Goal: Task Accomplishment & Management: Manage account settings

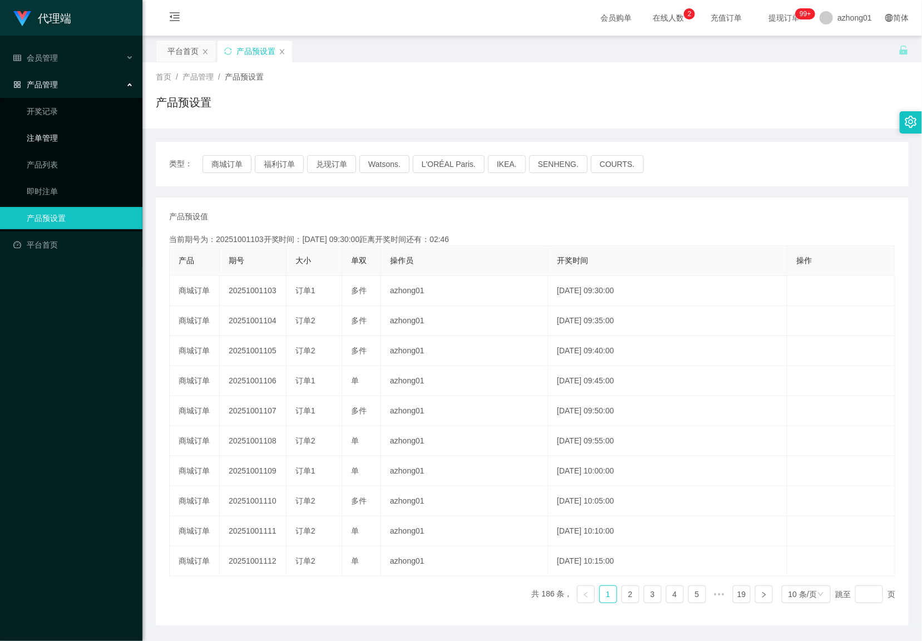
click at [43, 140] on link "注单管理" at bounding box center [80, 138] width 107 height 22
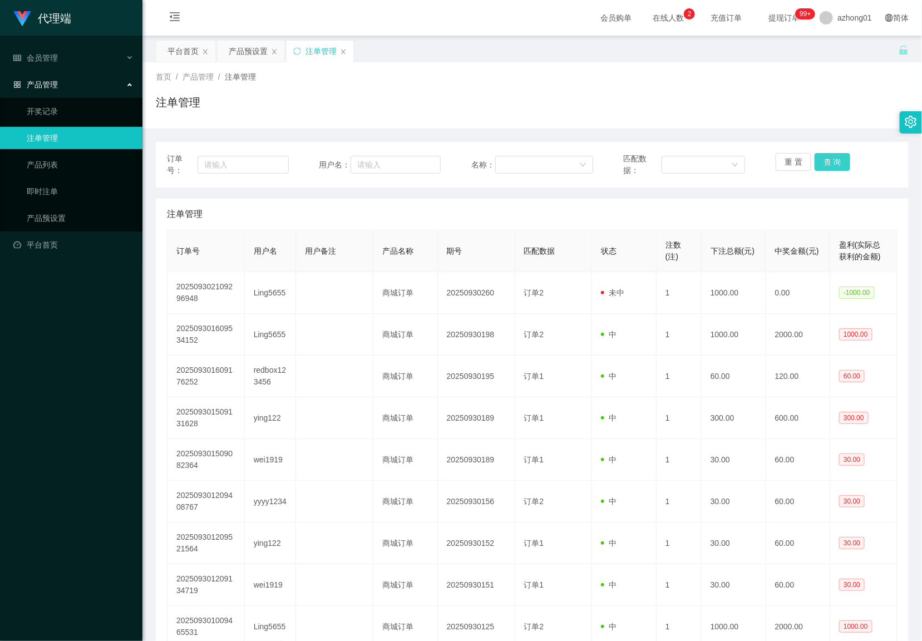
click at [826, 163] on button "查 询" at bounding box center [833, 162] width 36 height 18
click at [826, 163] on div "重 置 查 询" at bounding box center [837, 164] width 122 height 23
click at [826, 163] on button "查 询" at bounding box center [833, 162] width 36 height 18
click at [826, 163] on div "重 置 查 询" at bounding box center [837, 164] width 122 height 23
click at [826, 163] on button "查 询" at bounding box center [833, 162] width 36 height 18
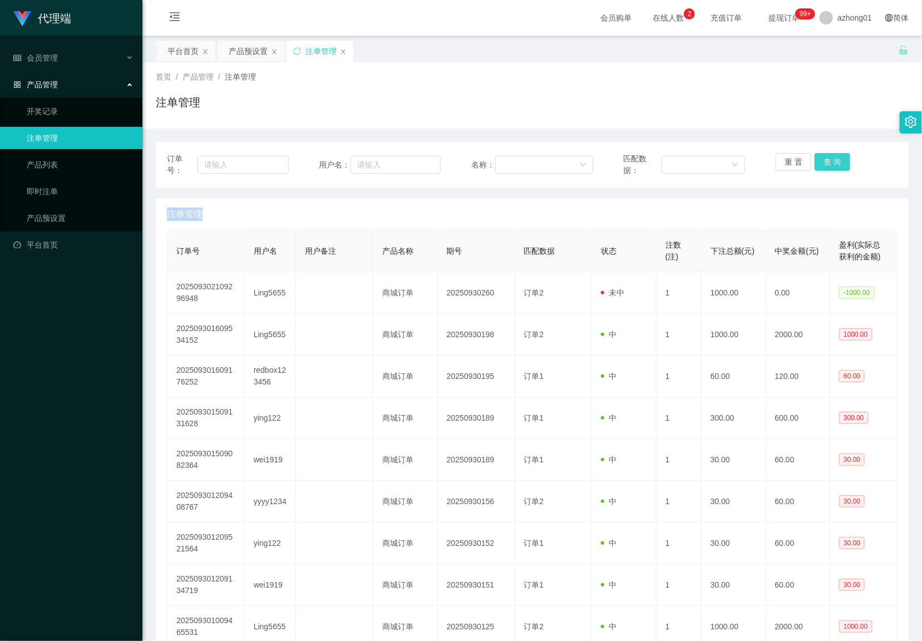
click at [826, 163] on div "重 置 查 询" at bounding box center [837, 164] width 122 height 23
click at [826, 163] on button "查 询" at bounding box center [833, 162] width 36 height 18
click at [826, 163] on div "重 置 查 询" at bounding box center [837, 164] width 122 height 23
click at [826, 163] on button "查 询" at bounding box center [833, 162] width 36 height 18
click at [826, 163] on div "重 置 查 询" at bounding box center [837, 164] width 122 height 23
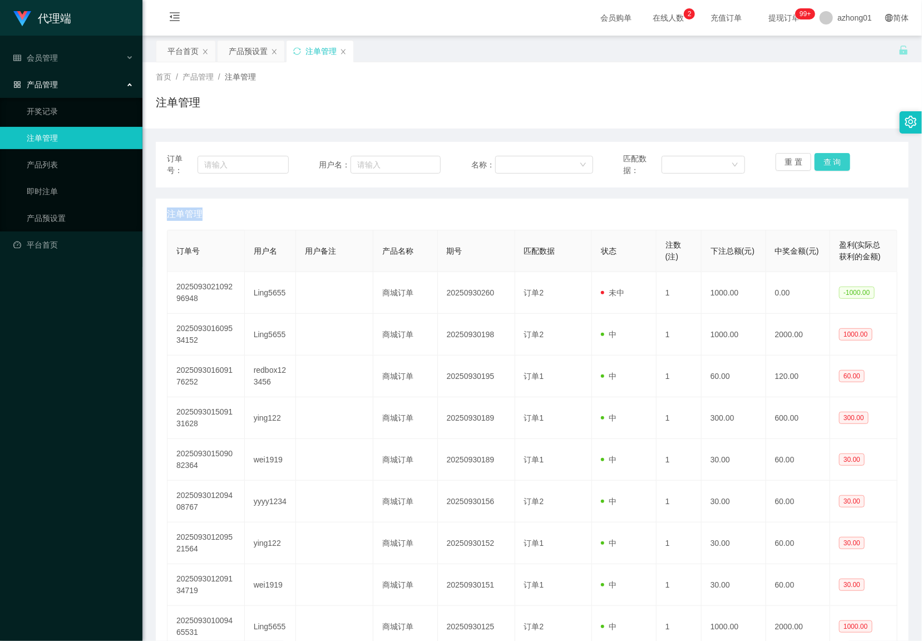
click at [826, 163] on button "查 询" at bounding box center [833, 162] width 36 height 18
click at [819, 156] on button "查 询" at bounding box center [833, 162] width 36 height 18
click at [819, 156] on div "重 置 查 询" at bounding box center [837, 164] width 122 height 23
click at [822, 159] on button "查 询" at bounding box center [833, 162] width 36 height 18
click at [822, 159] on div "重 置 查 询" at bounding box center [837, 164] width 122 height 23
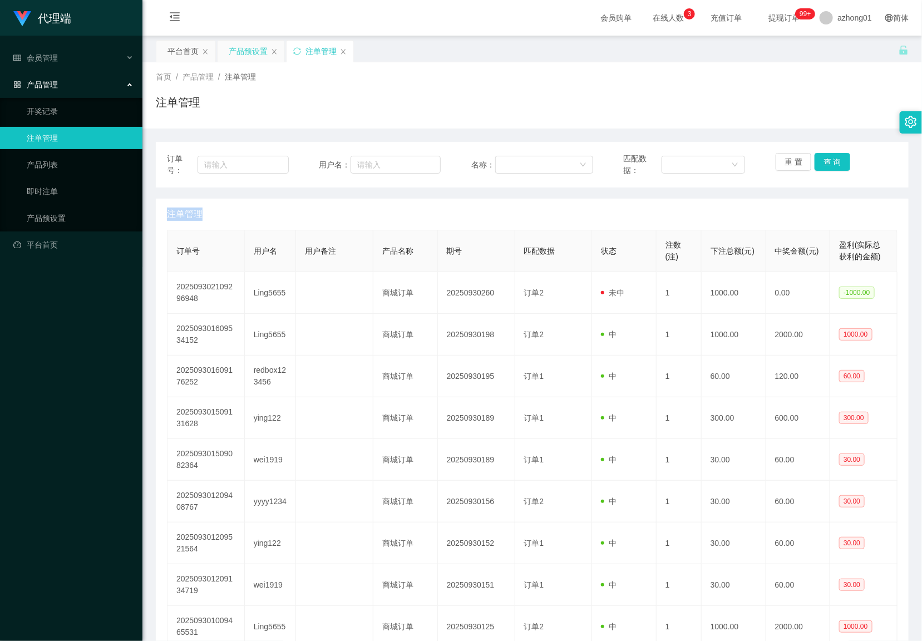
click at [252, 49] on div "产品预设置" at bounding box center [248, 51] width 39 height 21
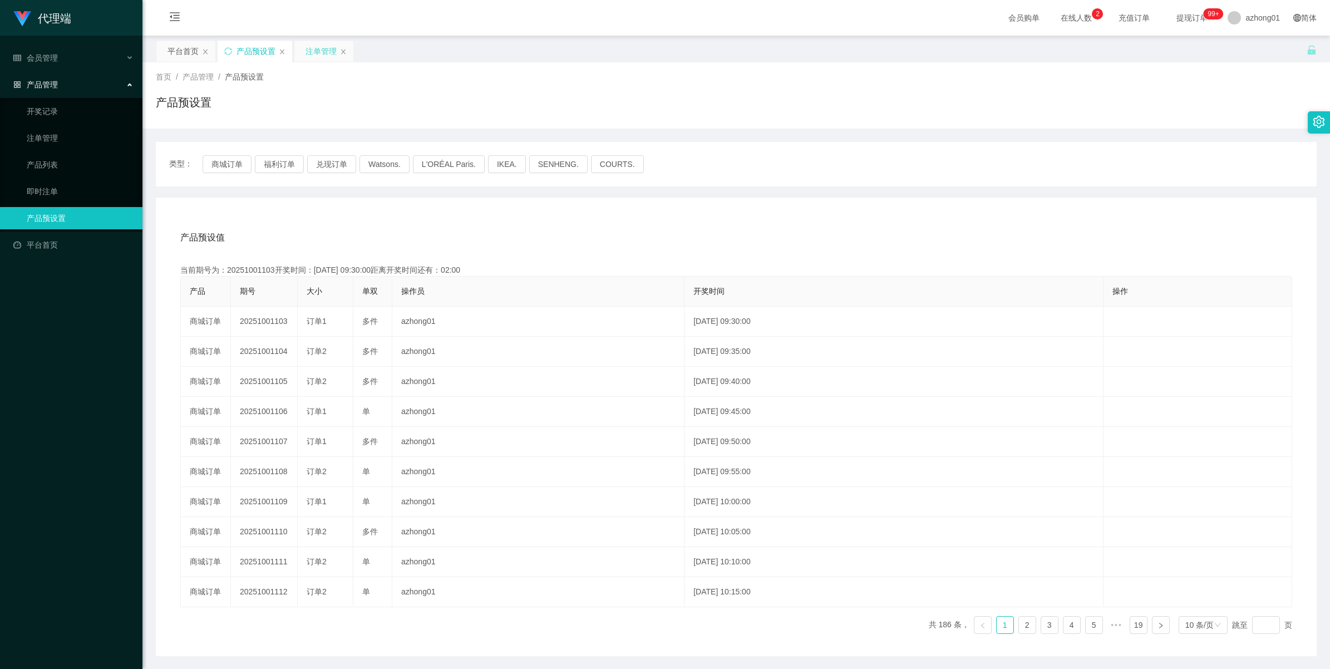
click at [326, 45] on div "注单管理" at bounding box center [321, 51] width 31 height 21
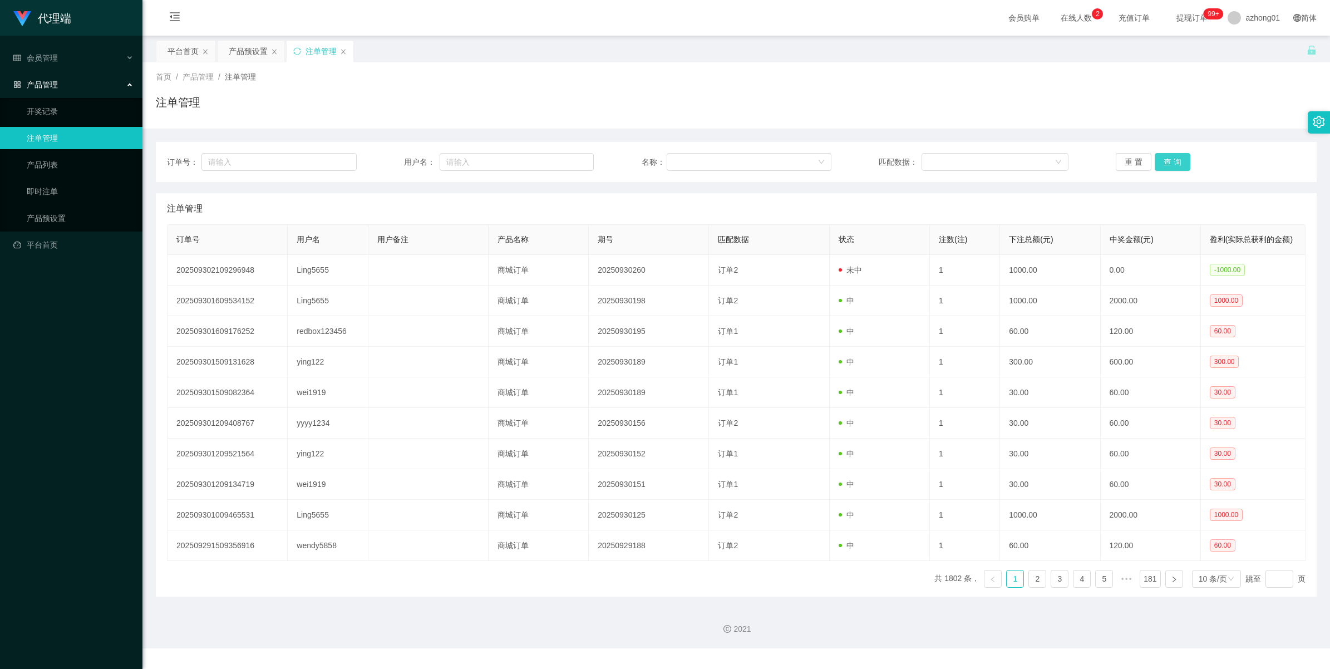
click at [922, 166] on button "查 询" at bounding box center [1173, 162] width 36 height 18
click at [922, 166] on div "重 置 查 询" at bounding box center [1211, 162] width 190 height 18
click at [922, 166] on button "查 询" at bounding box center [1173, 162] width 36 height 18
click at [922, 166] on div "重 置 查 询" at bounding box center [1211, 162] width 190 height 18
click at [922, 162] on button "查 询" at bounding box center [1173, 162] width 36 height 18
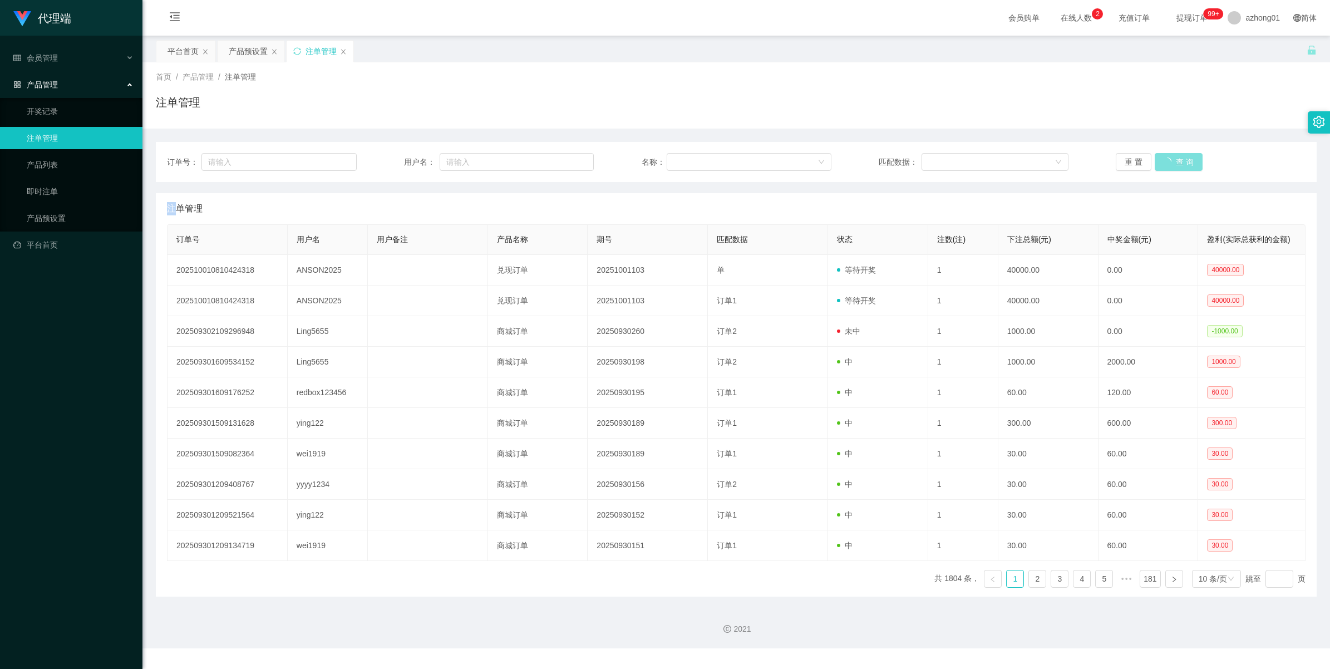
click at [922, 162] on div "重 置 查 询" at bounding box center [1211, 162] width 190 height 18
click at [922, 162] on button "查 询" at bounding box center [1173, 162] width 36 height 18
click at [922, 162] on div "重 置 查 询" at bounding box center [1211, 162] width 190 height 18
click at [922, 0] on html "代理端 会员管理 产品管理 开奖记录 注单管理 产品列表 即时注单 产品预设置 平台首页 保存配置 重置配置 整体风格设置 主题色 导航设置 内容区域宽度 定…" at bounding box center [665, 334] width 1330 height 669
click at [922, 164] on button "查 询" at bounding box center [1173, 162] width 36 height 18
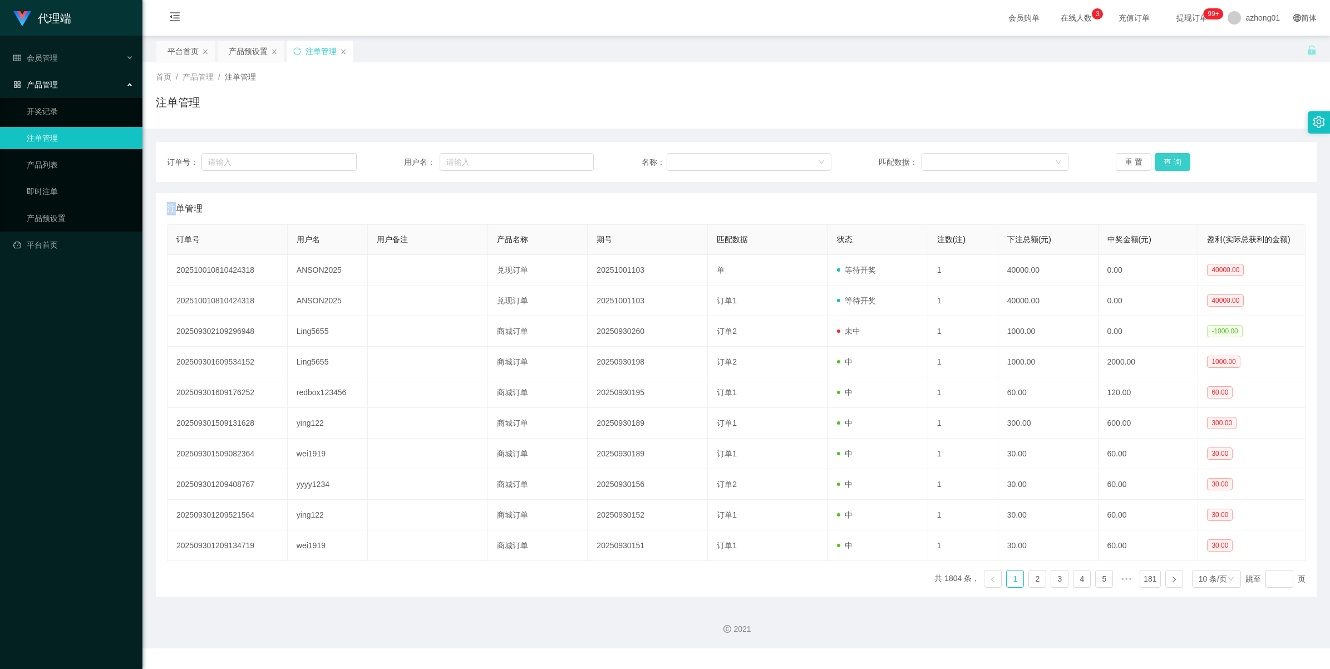
click at [922, 164] on div "重 置 查 询" at bounding box center [1211, 162] width 190 height 18
click at [922, 0] on html "代理端 会员管理 产品管理 开奖记录 注单管理 产品列表 即时注单 产品预设置 平台首页 保存配置 重置配置 整体风格设置 主题色 导航设置 内容区域宽度 定…" at bounding box center [665, 334] width 1330 height 669
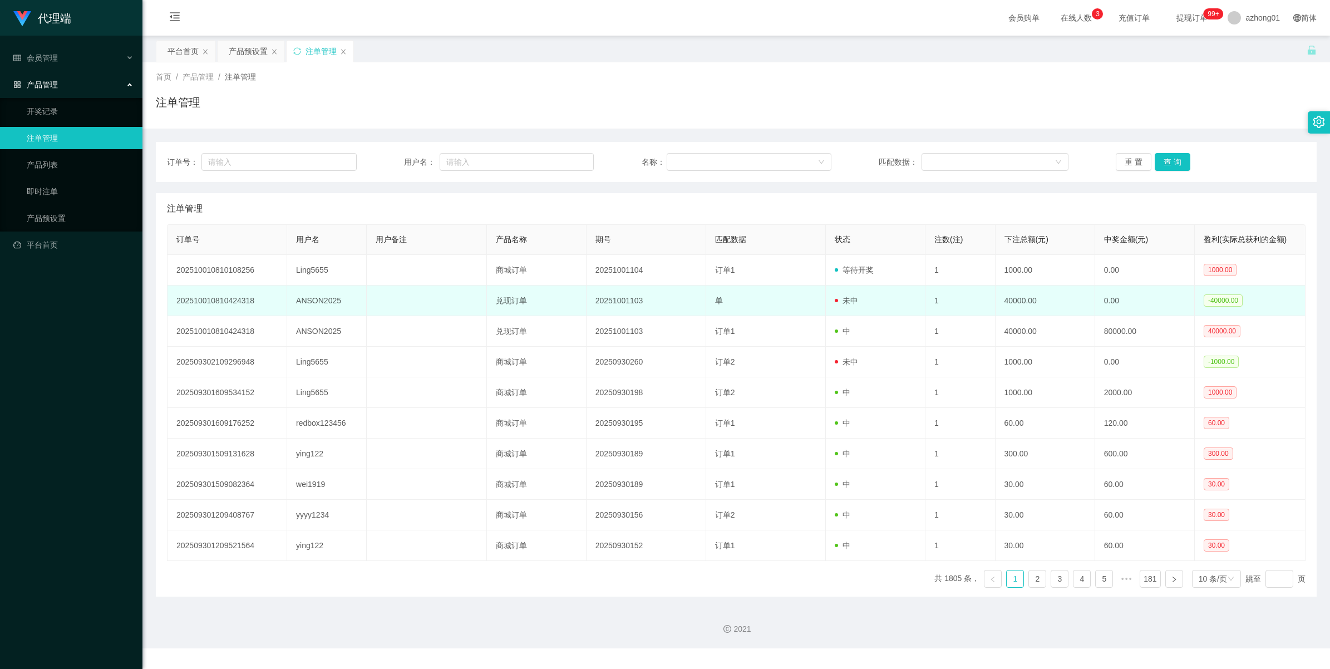
click at [324, 301] on td "ANSON2025" at bounding box center [327, 301] width 80 height 31
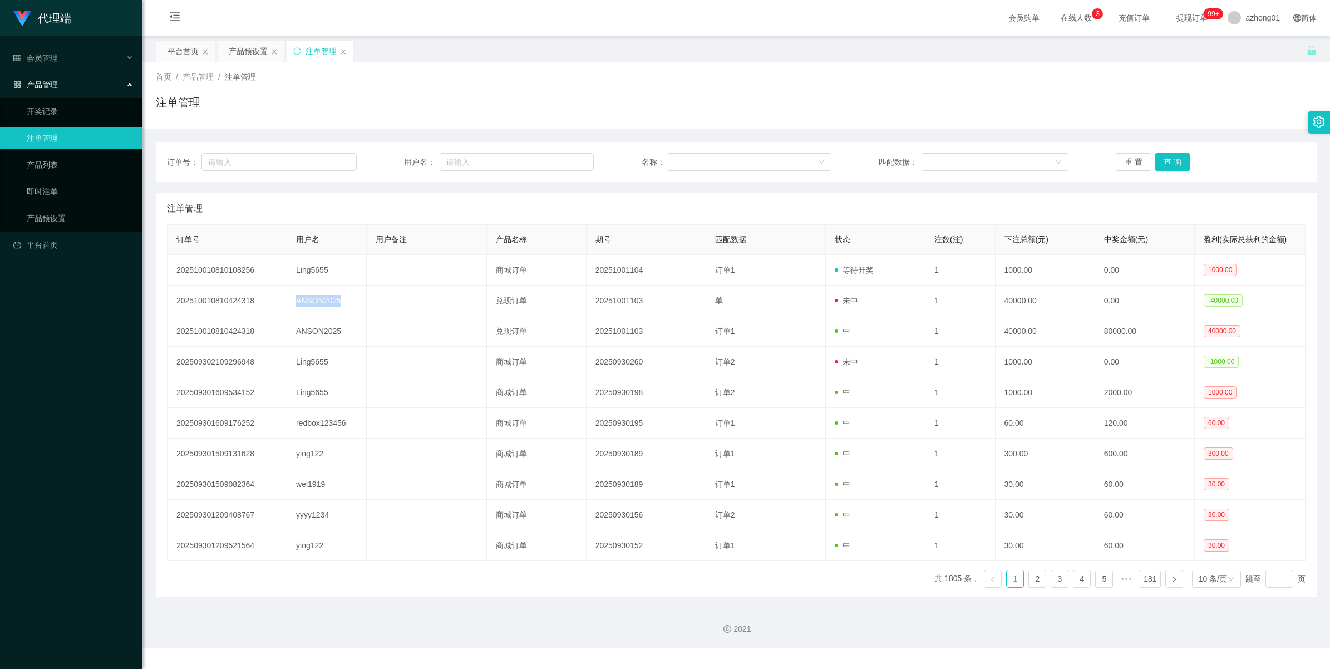
copy td "ANSON2025"
drag, startPoint x: 1156, startPoint y: 160, endPoint x: 1105, endPoint y: 163, distance: 50.7
click at [922, 160] on button "查 询" at bounding box center [1173, 162] width 36 height 18
click at [48, 60] on span "会员管理" at bounding box center [35, 57] width 45 height 9
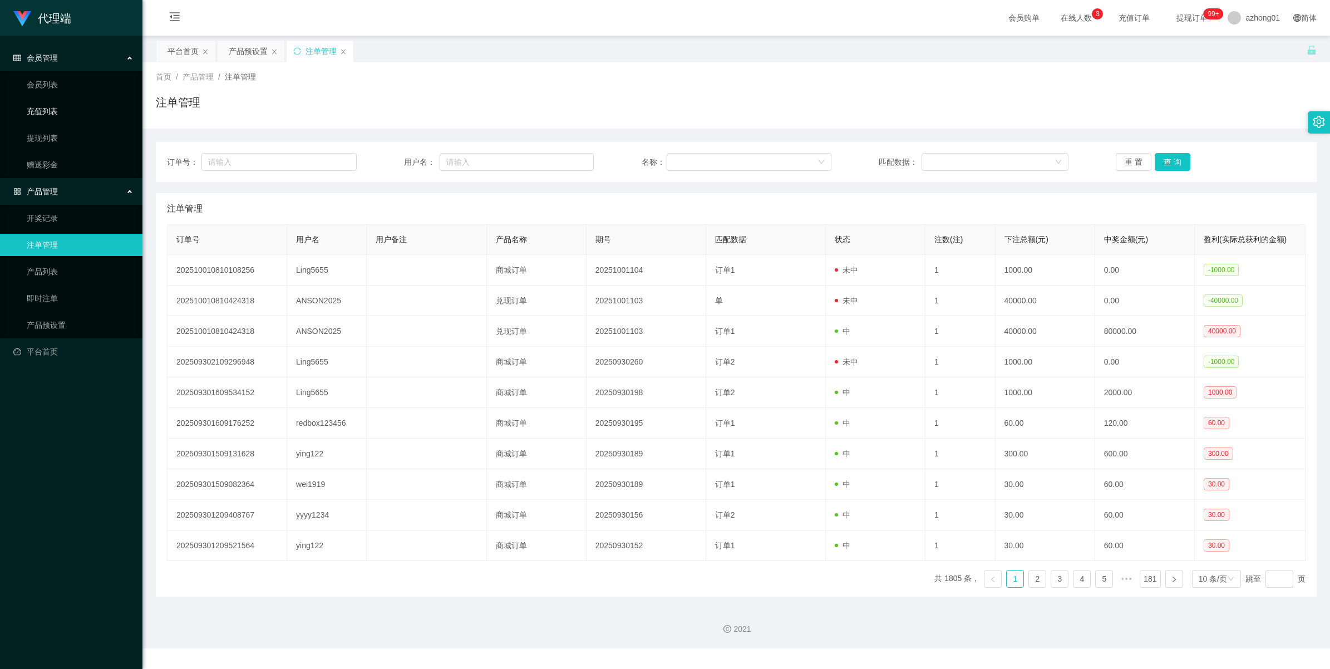
click at [45, 112] on link "充值列表" at bounding box center [80, 111] width 107 height 22
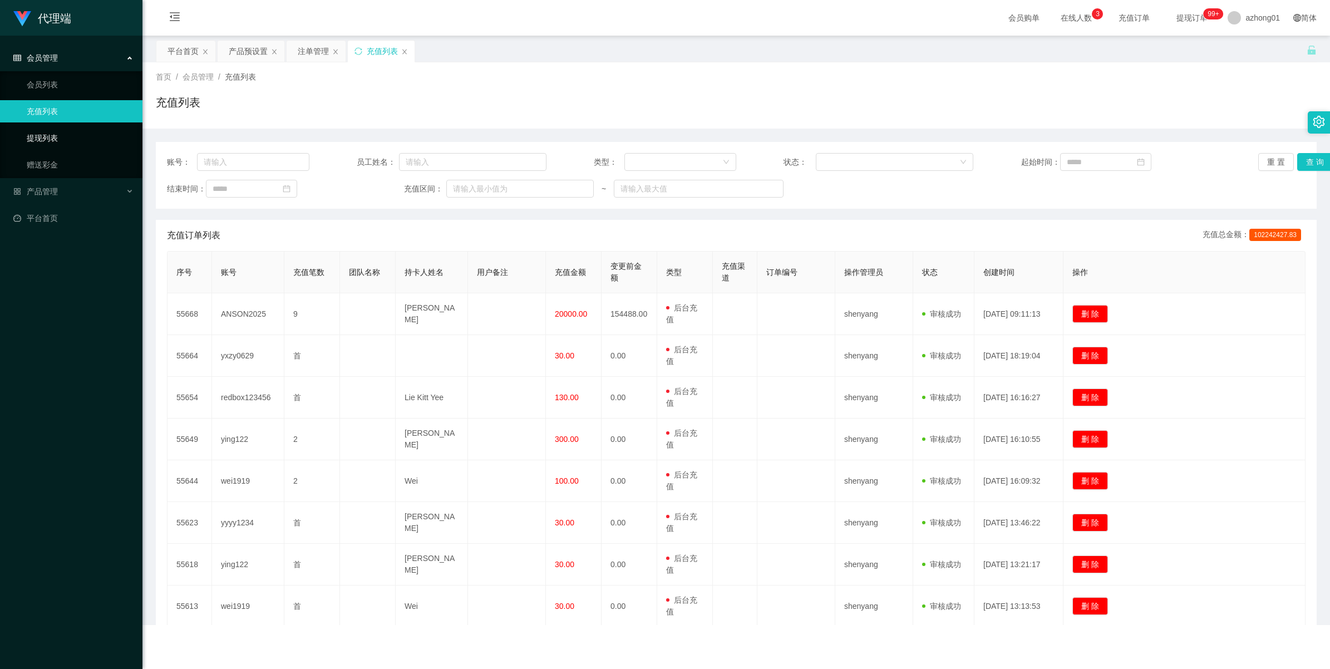
click at [50, 137] on link "提现列表" at bounding box center [80, 138] width 107 height 22
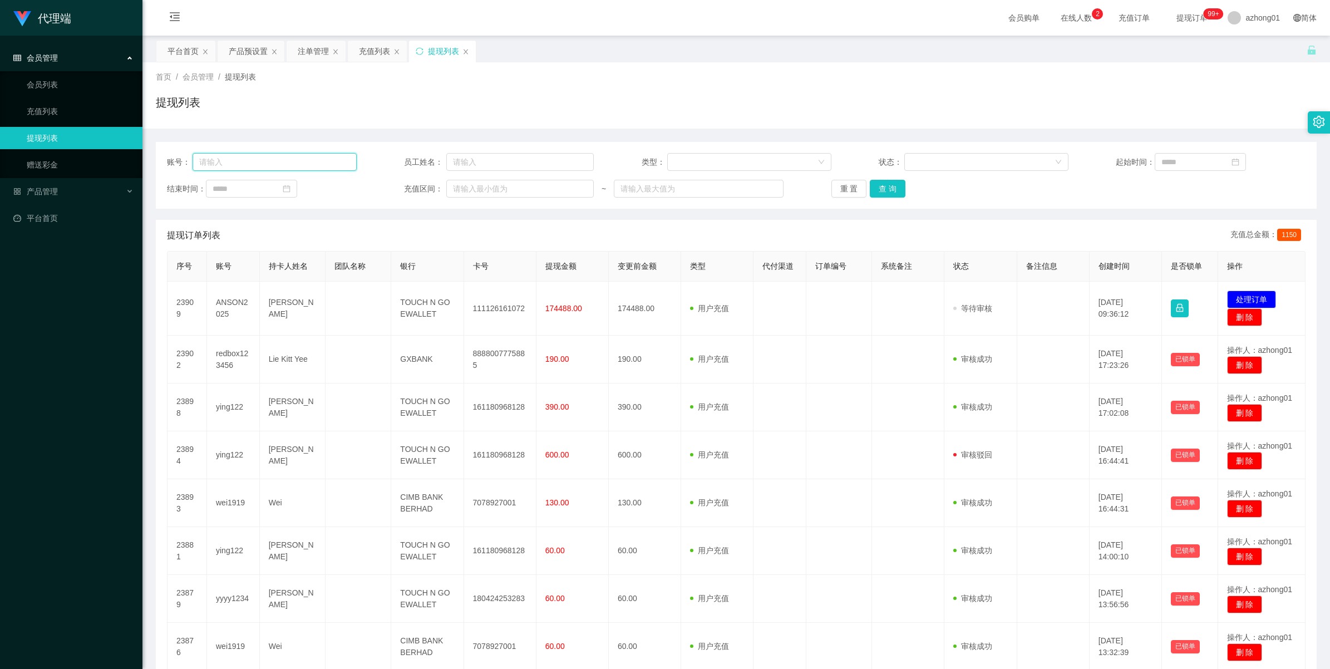
click at [312, 165] on input "text" at bounding box center [275, 162] width 164 height 18
paste input "ANSON2025 该账户操作违规，无法获取提现标准"
click at [872, 190] on button "查 询" at bounding box center [888, 189] width 36 height 18
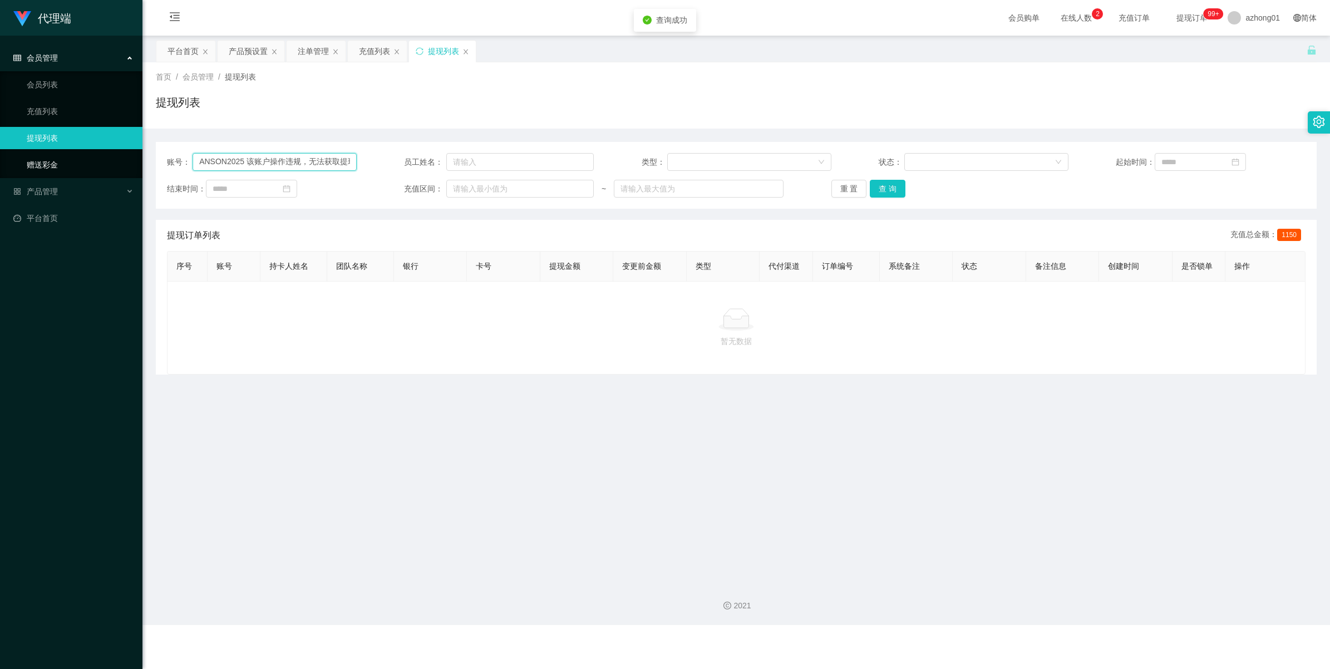
scroll to position [0, 0]
drag, startPoint x: 347, startPoint y: 162, endPoint x: 16, endPoint y: 159, distance: 331.2
click at [7, 157] on section "代理端 会员管理 会员列表 充值列表 提现列表 赠送彩金 产品管理 开奖记录 注单管理 产品列表 即时注单 产品预设置 平台首页 保存配置 重置配置 整体风格…" at bounding box center [665, 312] width 1330 height 625
click at [298, 165] on input "现标准" at bounding box center [275, 162] width 164 height 18
type input "现"
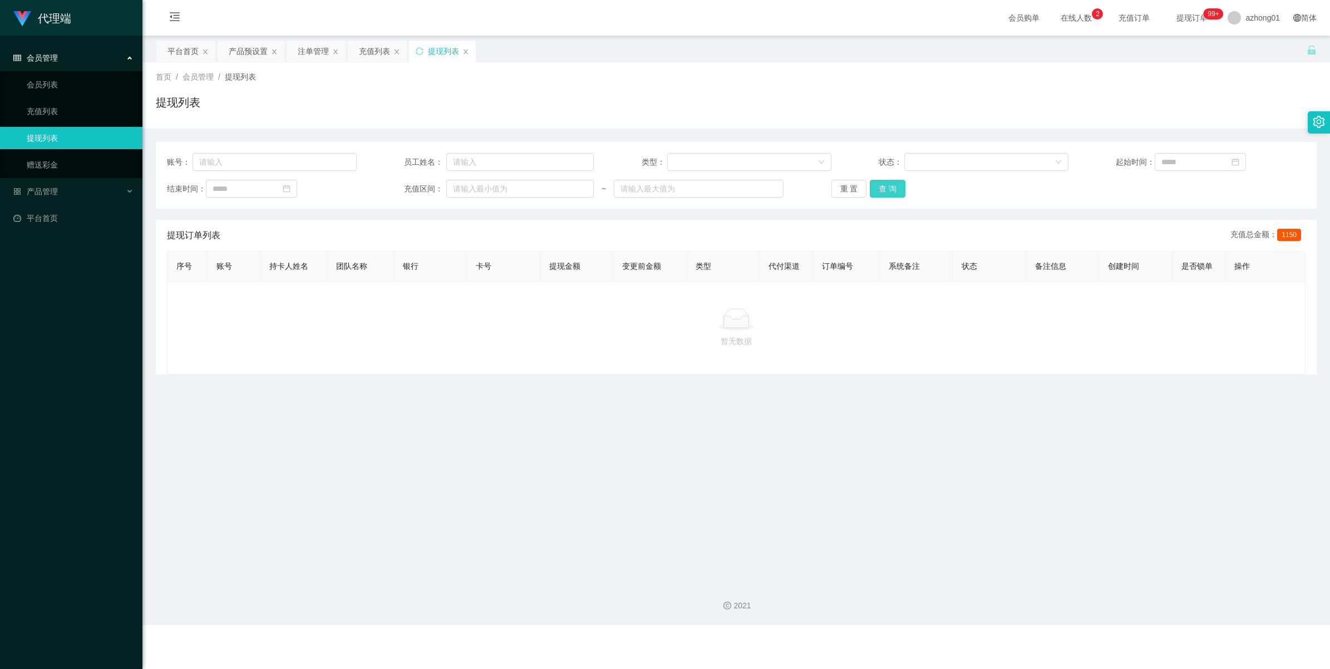
click at [892, 190] on button "查 询" at bounding box center [888, 189] width 36 height 18
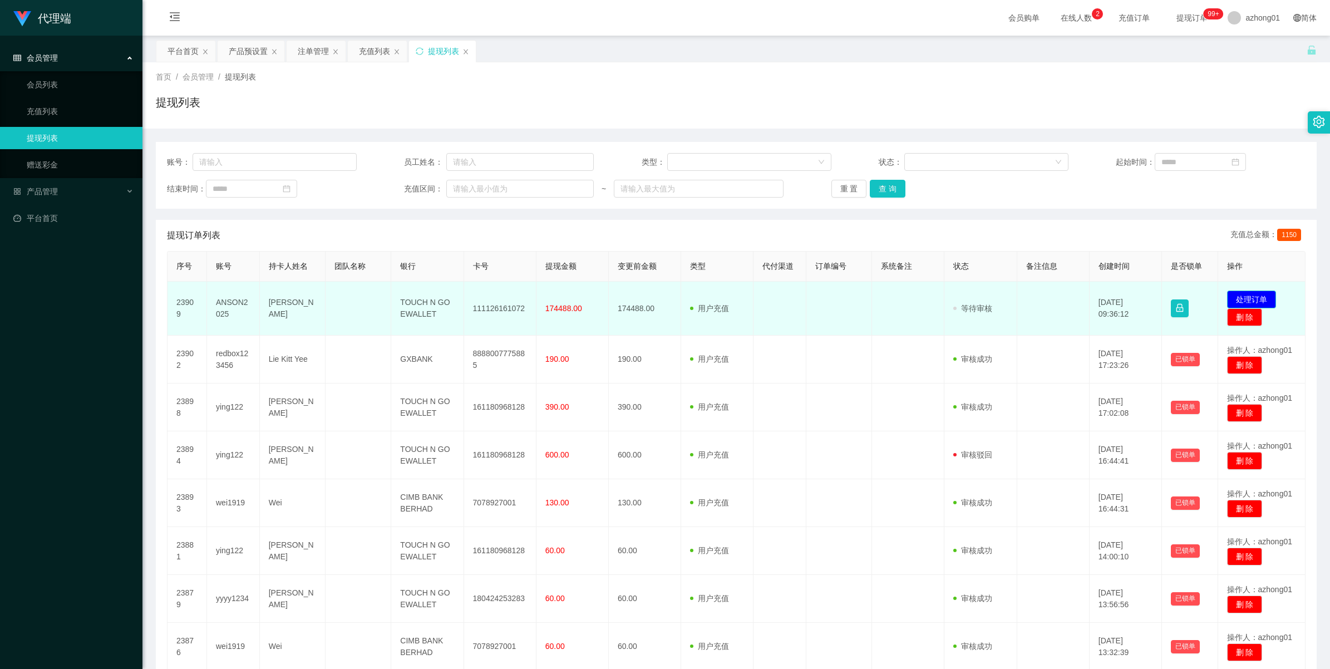
click at [922, 296] on button "处理订单" at bounding box center [1251, 300] width 49 height 18
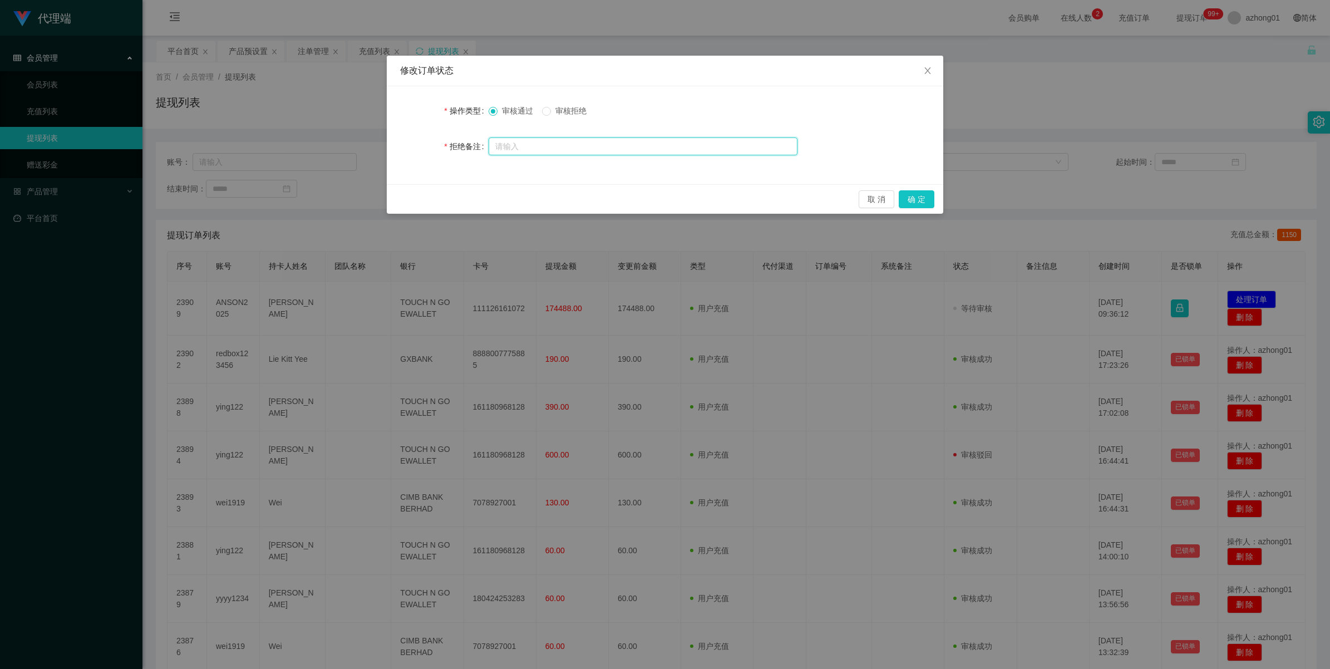
click at [549, 145] on input "text" at bounding box center [643, 146] width 309 height 18
paste input "ANSON2025 该账户操作违规，无法获取提现标准"
type input "ANSON2025 该账户操作违规，无法获取提现标准"
click at [548, 115] on span at bounding box center [546, 111] width 9 height 9
click at [916, 202] on button "确 定" at bounding box center [917, 199] width 36 height 18
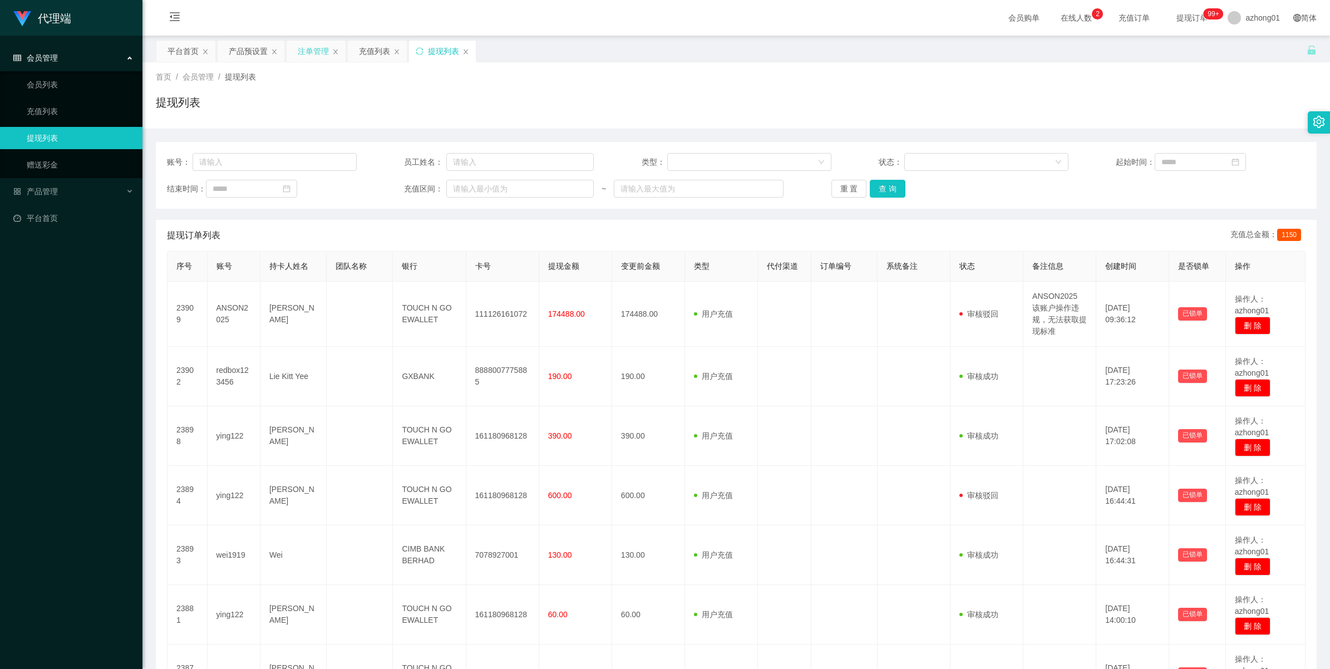
click at [304, 54] on div "注单管理" at bounding box center [313, 51] width 31 height 21
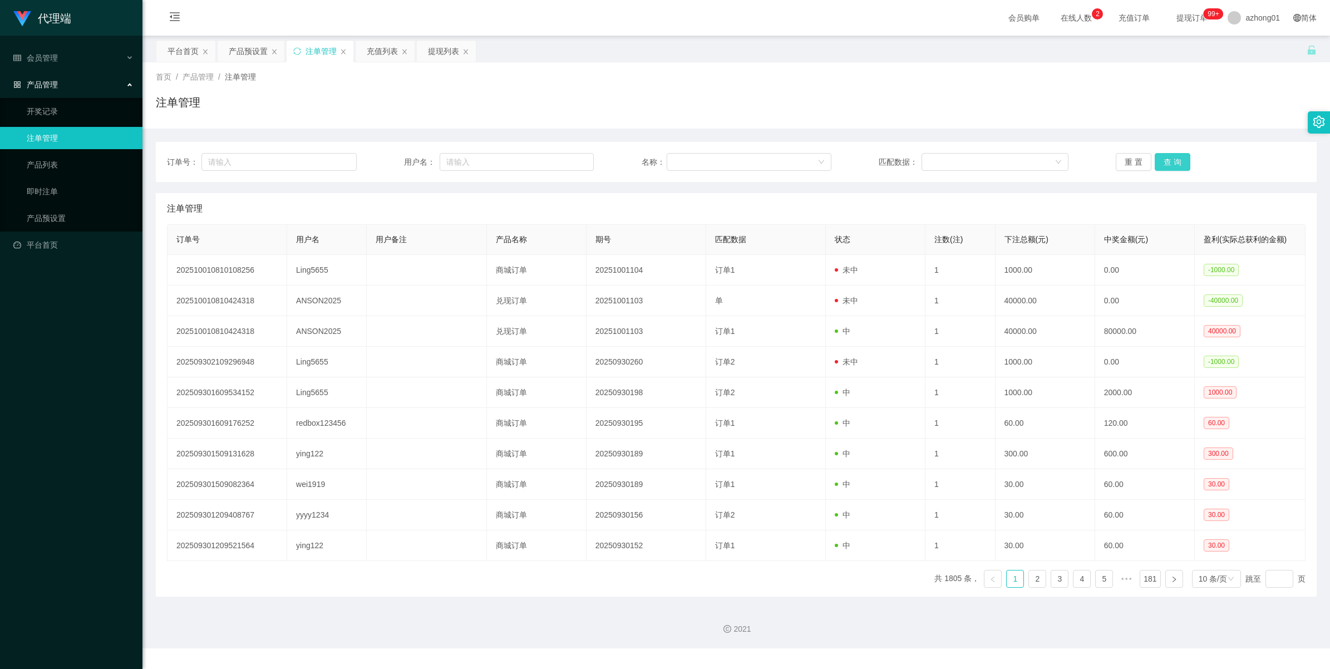
click at [922, 167] on button "查 询" at bounding box center [1173, 162] width 36 height 18
click at [922, 167] on div "重 置 查 询" at bounding box center [1211, 162] width 190 height 18
click at [922, 167] on button "查 询" at bounding box center [1173, 162] width 36 height 18
click at [922, 167] on div "重 置 查 询" at bounding box center [1211, 162] width 190 height 18
click at [922, 167] on button "查 询" at bounding box center [1173, 162] width 36 height 18
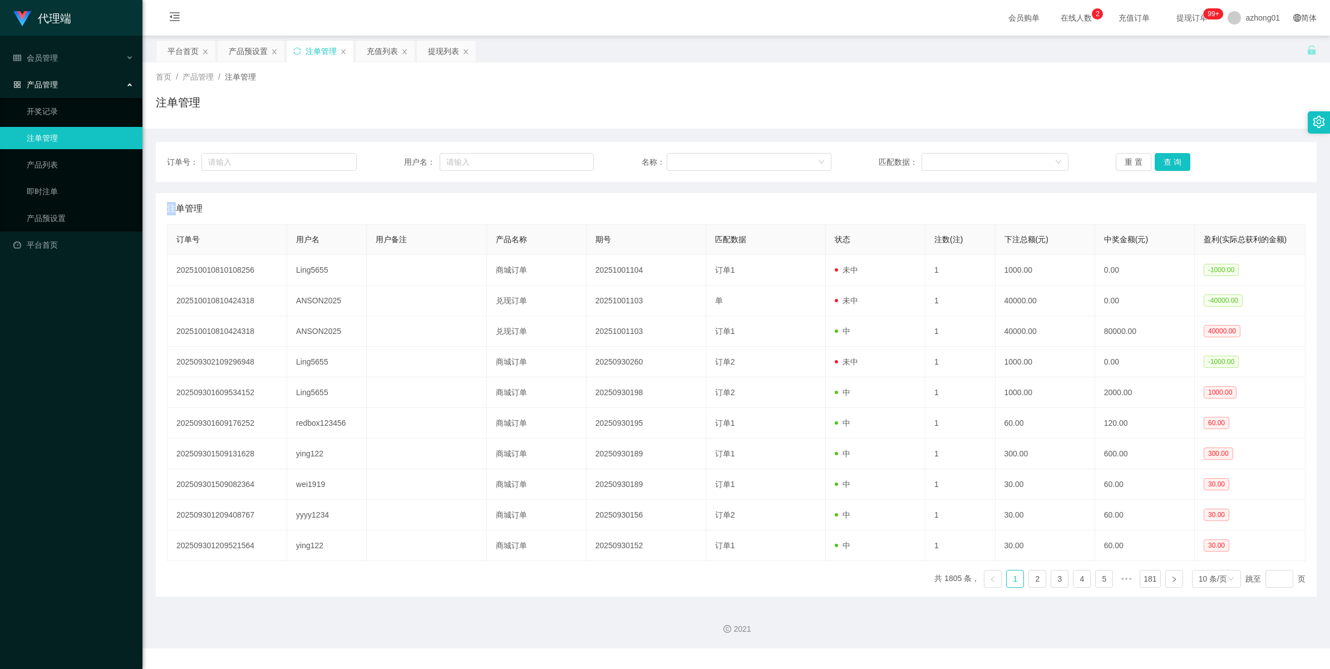
click at [922, 167] on div "重 置 查 询" at bounding box center [1211, 162] width 190 height 18
click at [922, 167] on button "查 询" at bounding box center [1173, 162] width 36 height 18
click at [32, 55] on span "会员管理" at bounding box center [35, 57] width 45 height 9
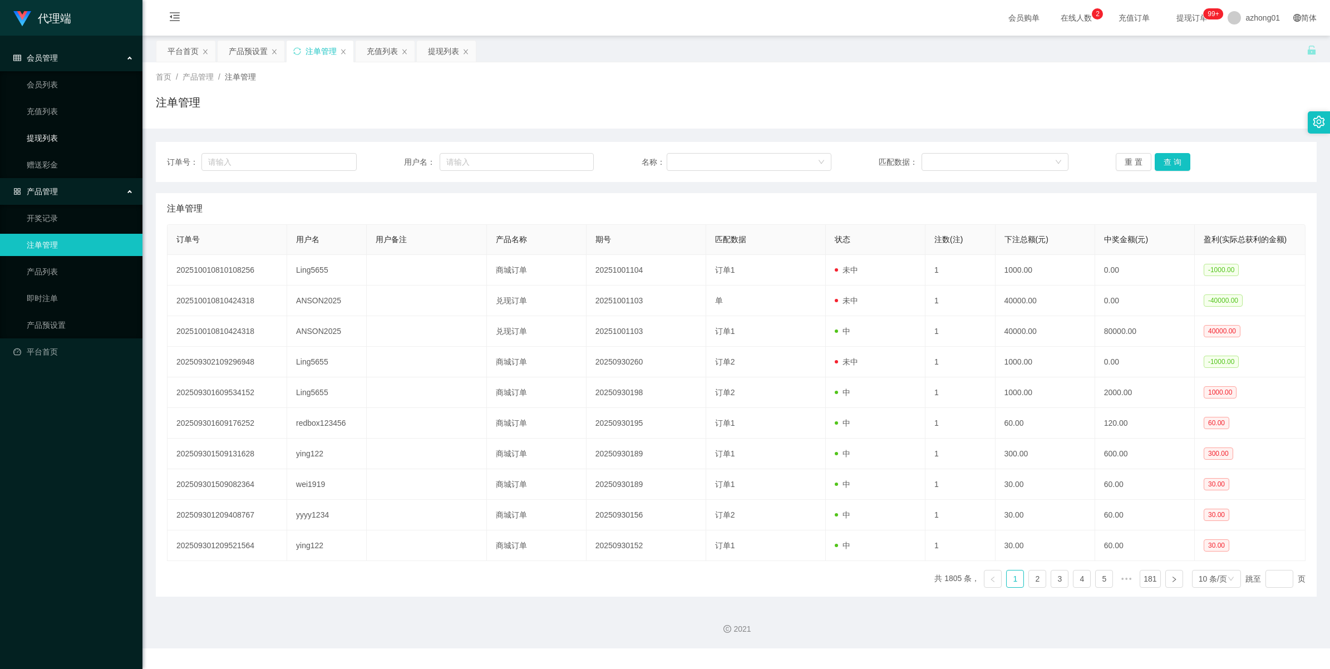
click at [49, 132] on link "提现列表" at bounding box center [80, 138] width 107 height 22
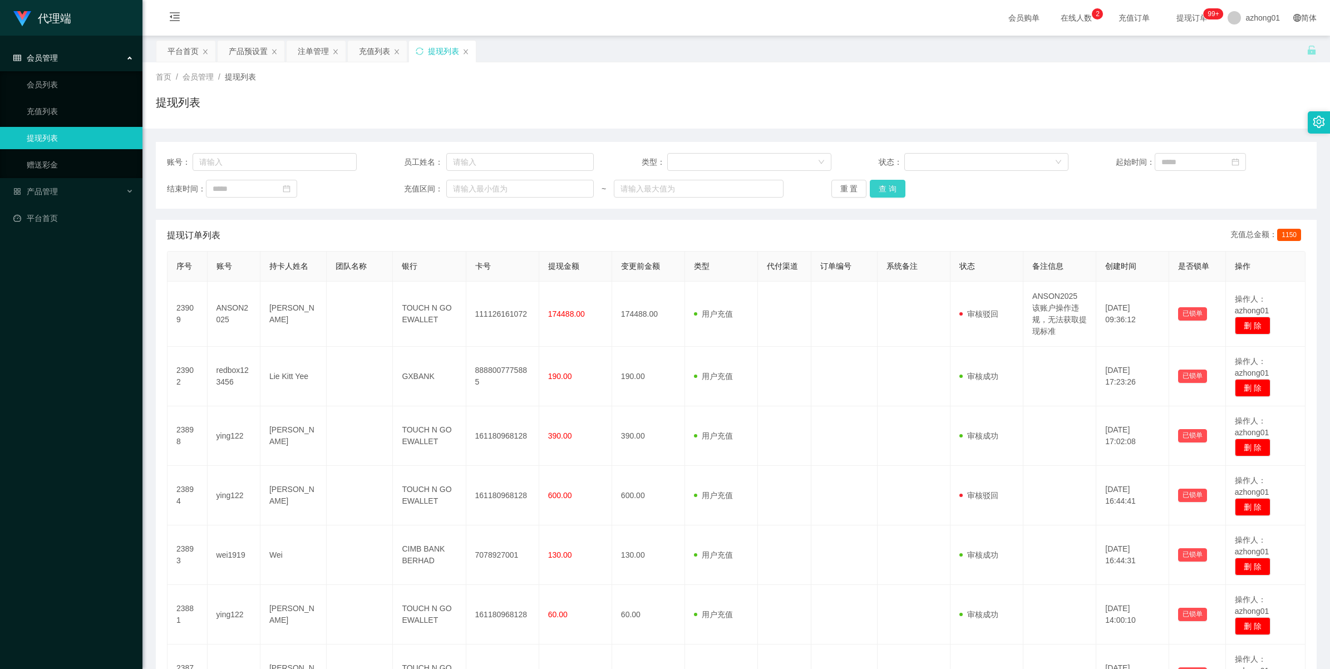
click at [889, 188] on button "查 询" at bounding box center [888, 189] width 36 height 18
click at [889, 188] on div "重 置 查 询" at bounding box center [926, 189] width 190 height 18
click at [889, 188] on button "查 询" at bounding box center [888, 189] width 36 height 18
click at [892, 186] on button "查 询" at bounding box center [888, 189] width 36 height 18
click at [889, 185] on button "查 询" at bounding box center [888, 189] width 36 height 18
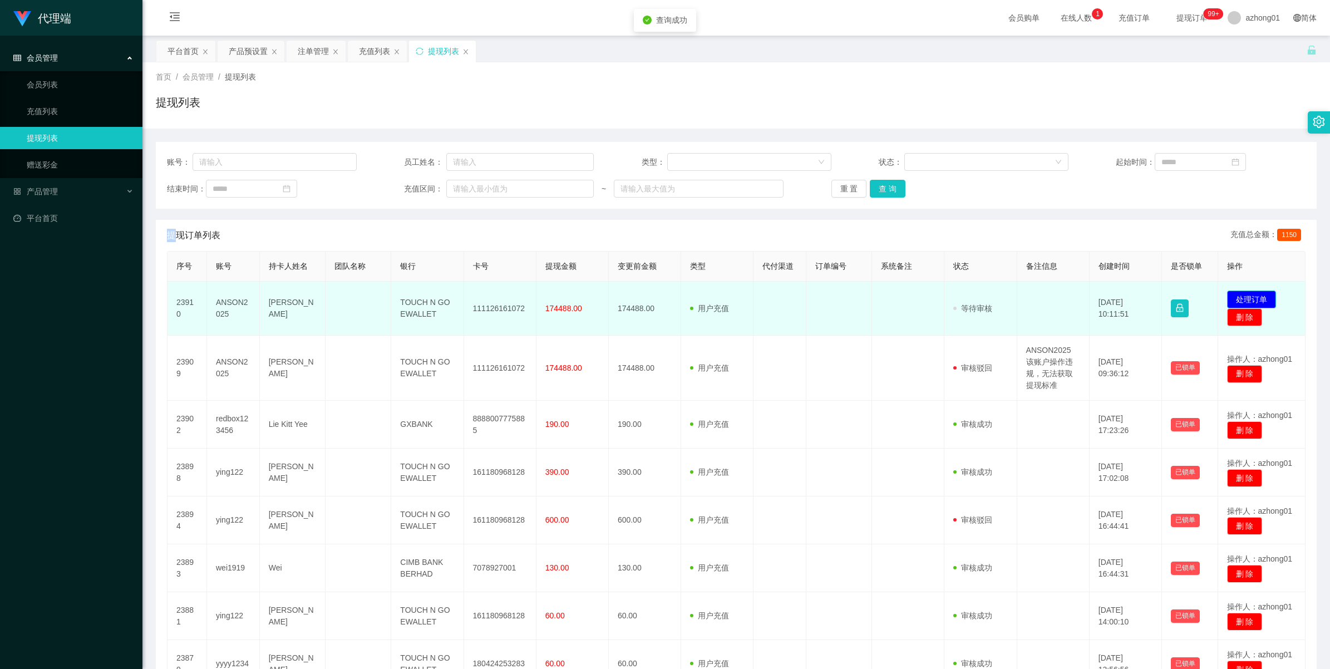
click at [922, 296] on button "处理订单" at bounding box center [1251, 300] width 49 height 18
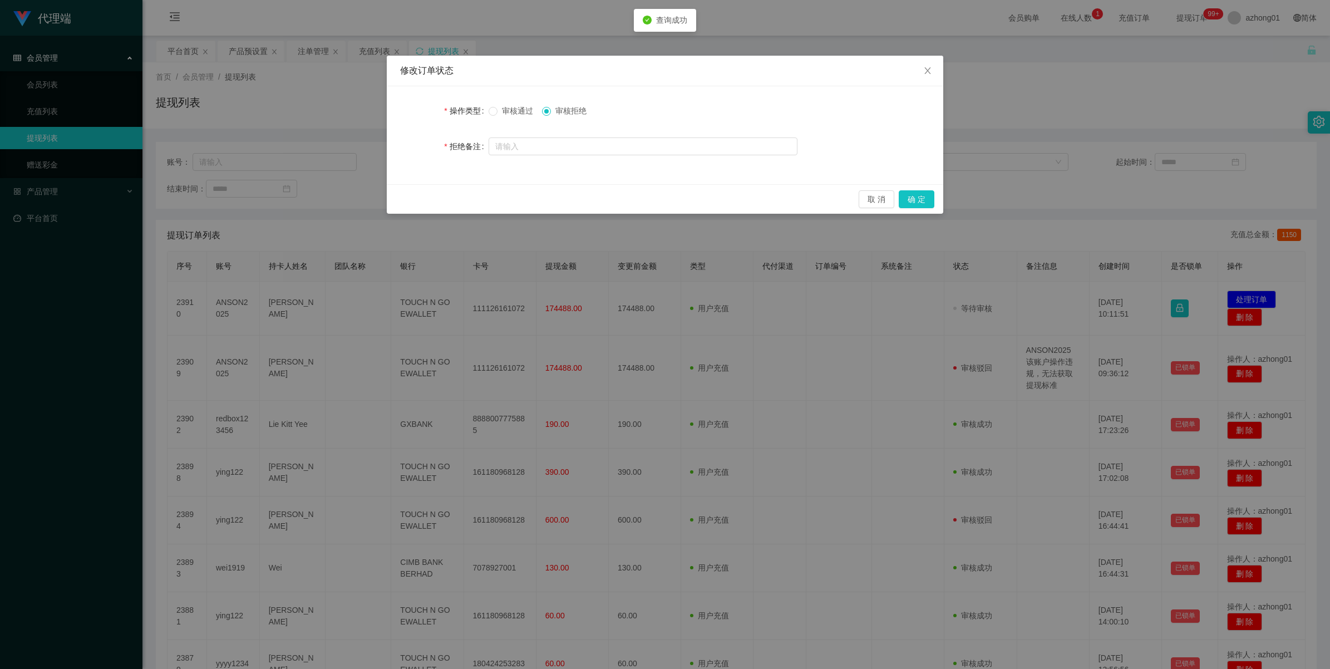
click at [554, 155] on div at bounding box center [643, 146] width 309 height 22
click at [554, 149] on input "text" at bounding box center [643, 146] width 309 height 18
paste input "ANSON2025 该账户操作违规，无法获取提现标准"
type input "ANSON2025 该账户操作违规，无法获取提现标准"
click at [908, 198] on button "确 定" at bounding box center [917, 199] width 36 height 18
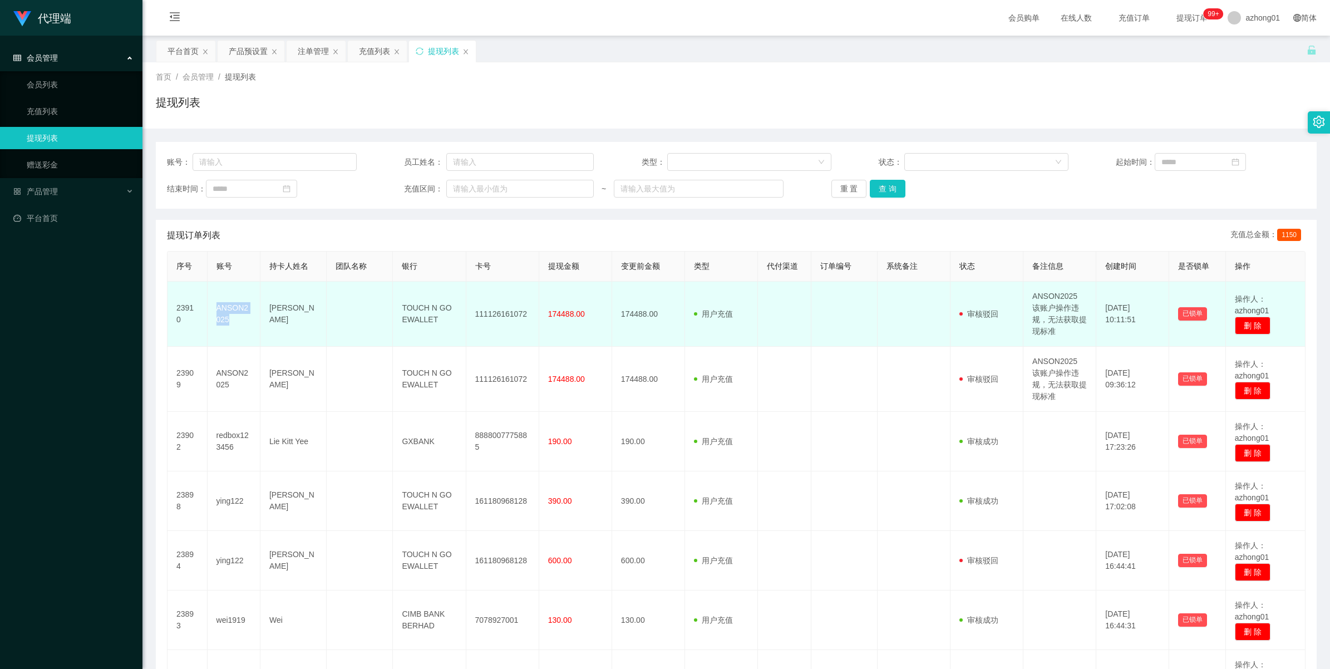
drag, startPoint x: 234, startPoint y: 321, endPoint x: 211, endPoint y: 311, distance: 24.4
click at [211, 311] on td "ANSON2025" at bounding box center [234, 314] width 53 height 65
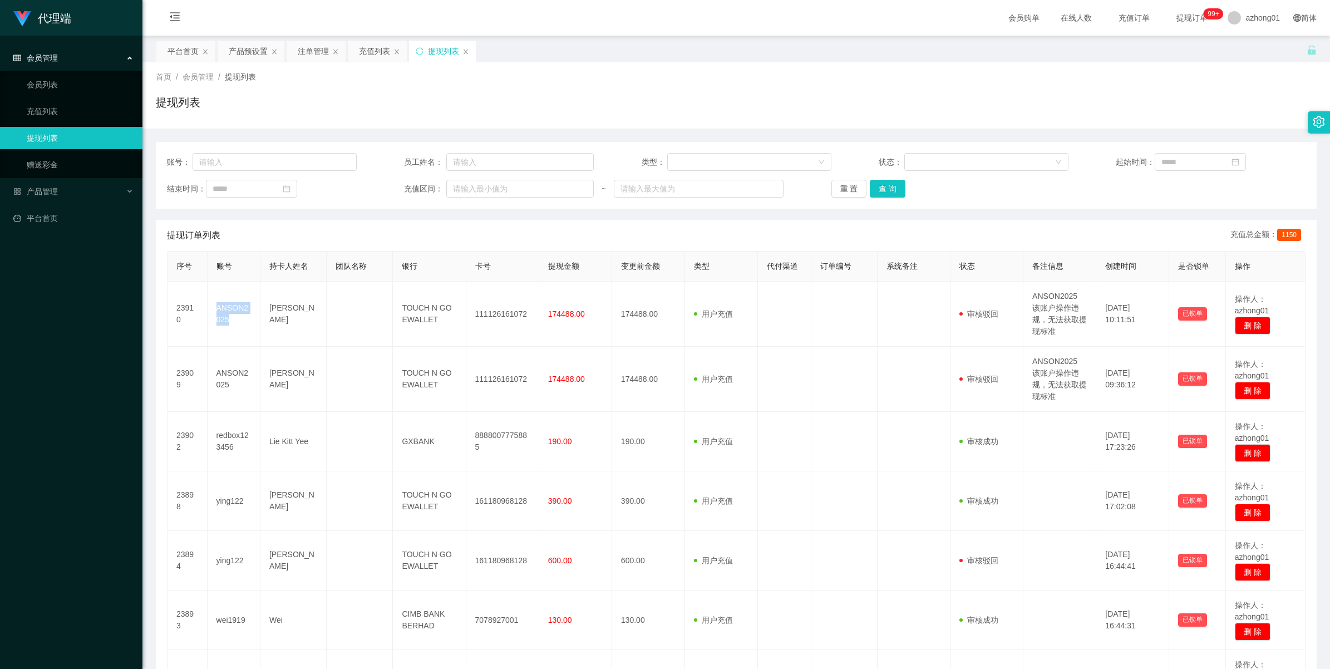
copy td "ANSON2025"
click at [880, 191] on button "查 询" at bounding box center [888, 189] width 36 height 18
